Goal: Complete application form

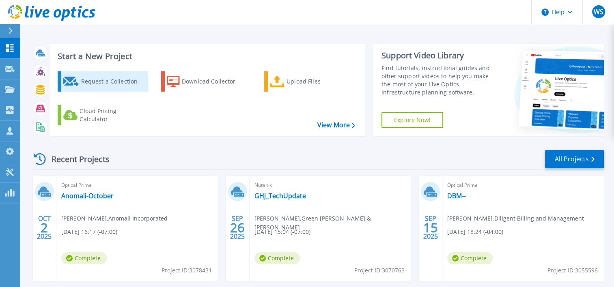
click at [115, 79] on div "Request a Collection" at bounding box center [113, 81] width 65 height 16
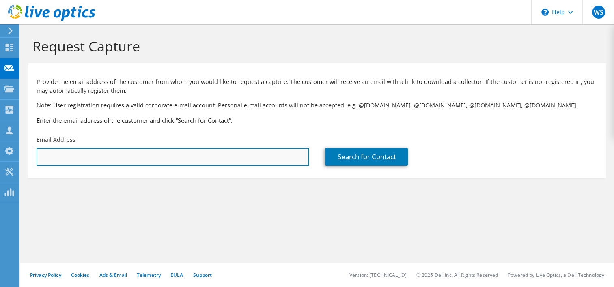
click at [123, 161] on input "text" at bounding box center [173, 157] width 272 height 18
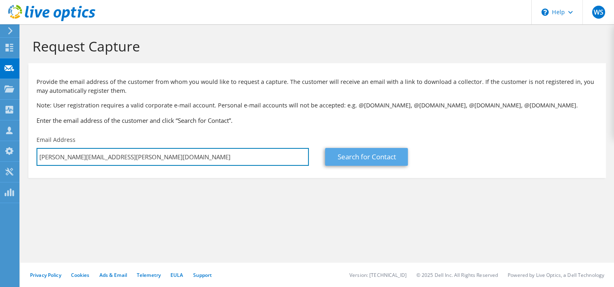
type input "richard.chung@ourfirstfed.com"
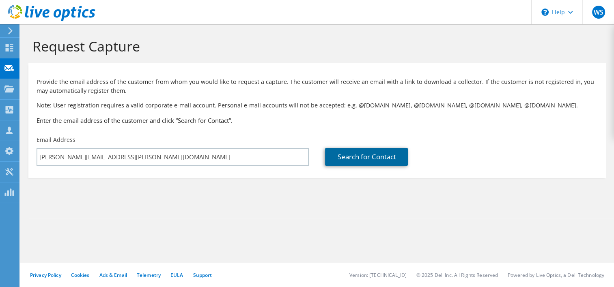
click at [357, 156] on link "Search for Contact" at bounding box center [366, 157] width 83 height 18
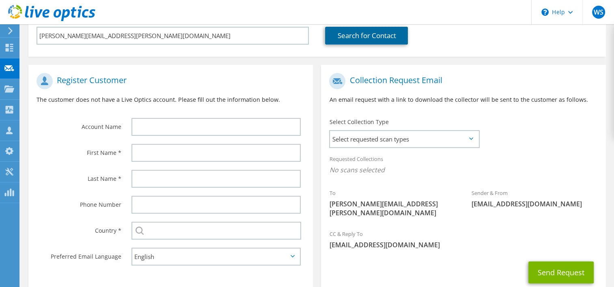
scroll to position [122, 0]
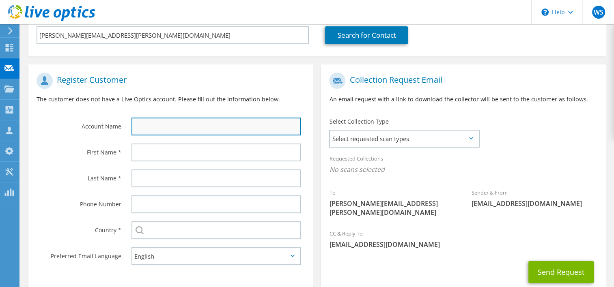
click at [155, 127] on input "text" at bounding box center [216, 127] width 170 height 18
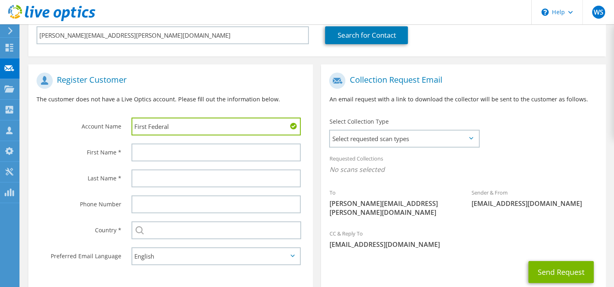
type input "First Federal"
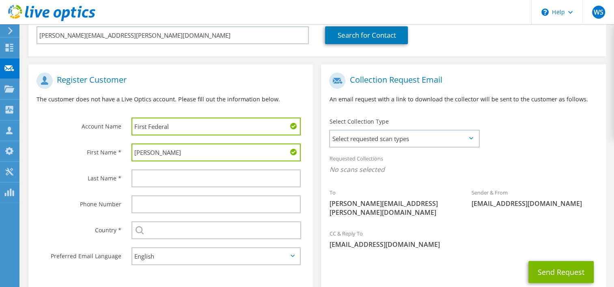
type input "Richard"
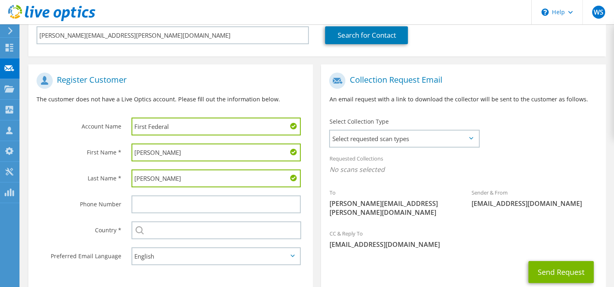
type input "Chung"
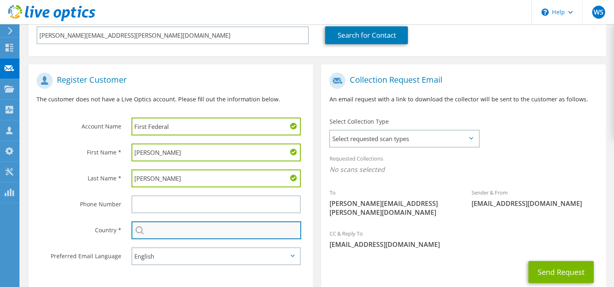
click at [162, 231] on input "text" at bounding box center [216, 231] width 170 height 18
type input "United States"
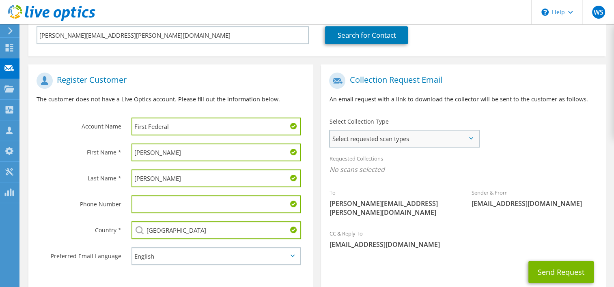
click at [422, 141] on span "Select requested scan types" at bounding box center [404, 139] width 148 height 16
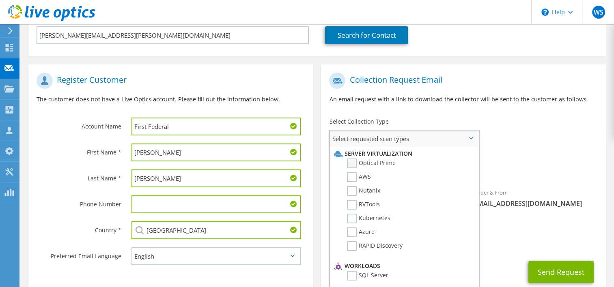
click at [351, 163] on label "Optical Prime" at bounding box center [371, 164] width 49 height 10
click at [0, 0] on input "Optical Prime" at bounding box center [0, 0] width 0 height 0
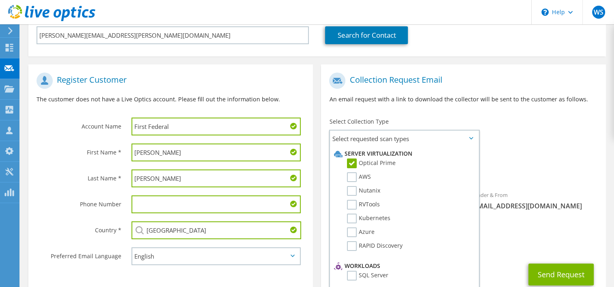
click at [520, 134] on div "To richard.chung@ourfirstfed.com Sender & From liveoptics@liveoptics.com" at bounding box center [463, 148] width 284 height 159
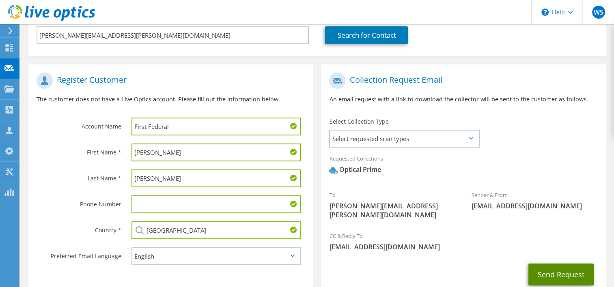
click at [558, 264] on button "Send Request" at bounding box center [560, 275] width 65 height 22
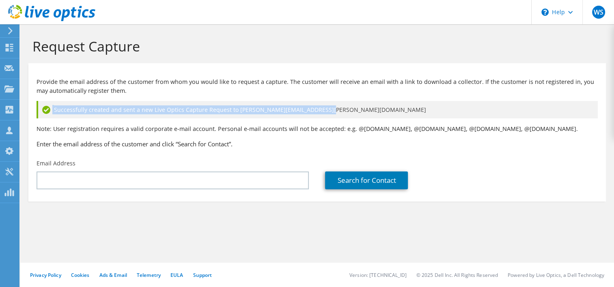
drag, startPoint x: 319, startPoint y: 110, endPoint x: 39, endPoint y: 105, distance: 279.3
click at [39, 105] on div "Successfully created and sent a new Live Optics Capture Request to richard.chun…" at bounding box center [317, 109] width 561 height 17
drag, startPoint x: 39, startPoint y: 105, endPoint x: 58, endPoint y: 111, distance: 20.0
copy div "Successfully created and sent a new Live Optics Capture Request to richard.chun…"
